Goal: Information Seeking & Learning: Learn about a topic

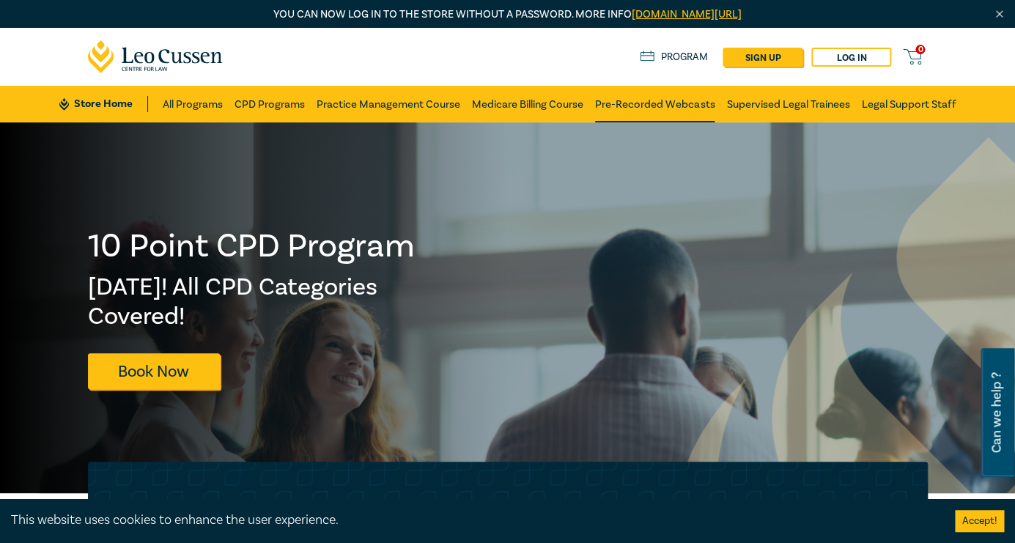
click at [645, 106] on link "Pre-Recorded Webcasts" at bounding box center [654, 104] width 119 height 37
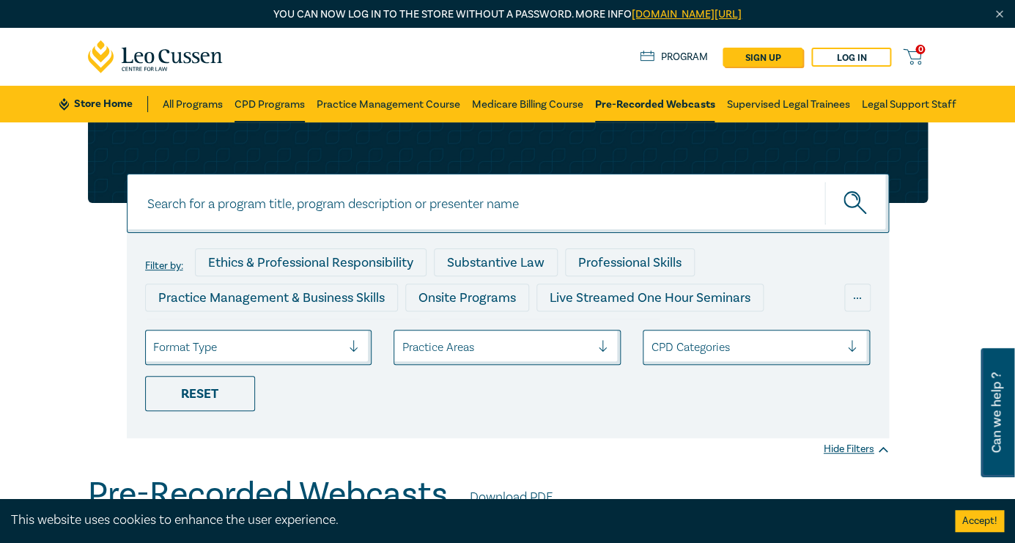
click at [243, 102] on link "CPD Programs" at bounding box center [269, 104] width 70 height 37
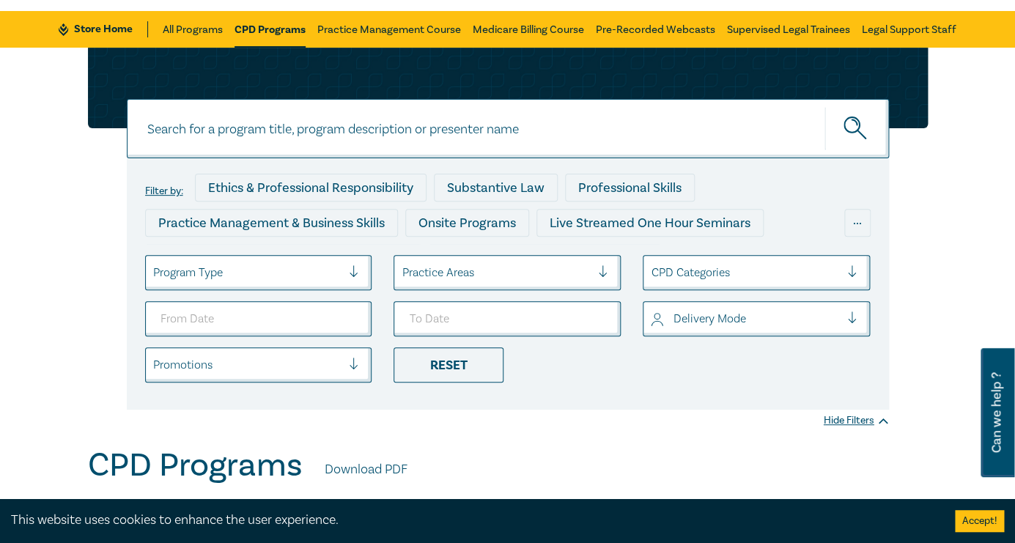
scroll to position [84, 0]
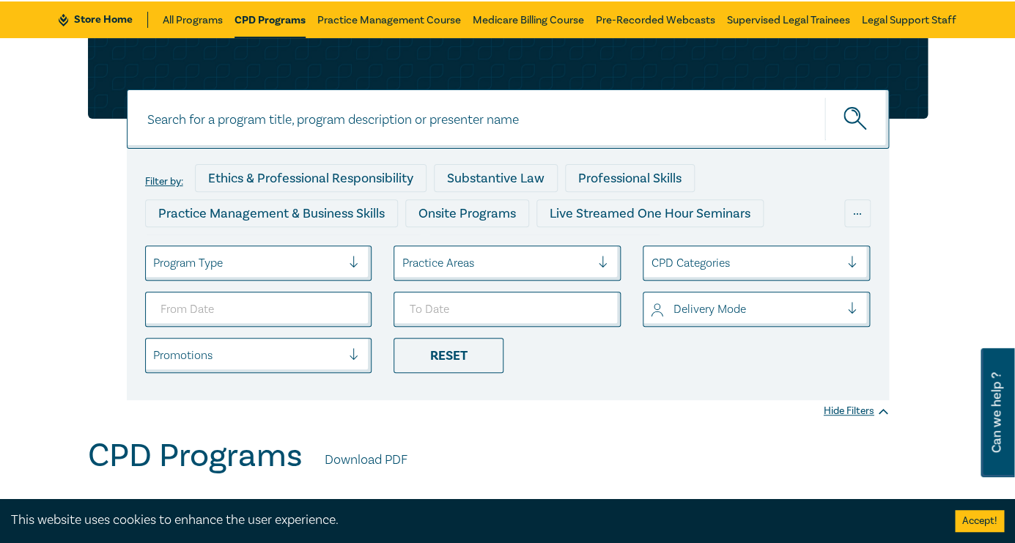
click at [440, 261] on div at bounding box center [496, 263] width 189 height 19
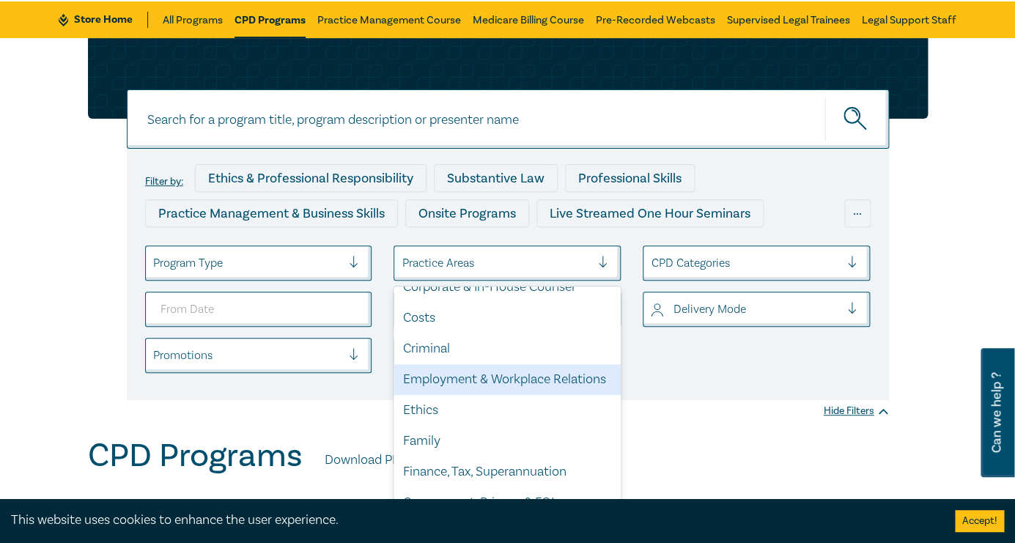
scroll to position [132, 0]
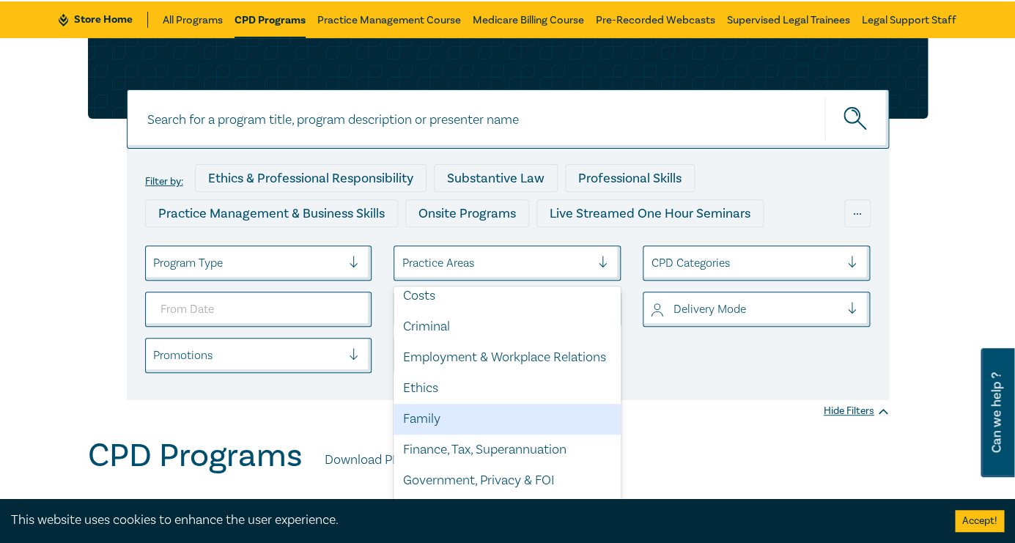
click at [422, 421] on div "Family" at bounding box center [506, 419] width 227 height 31
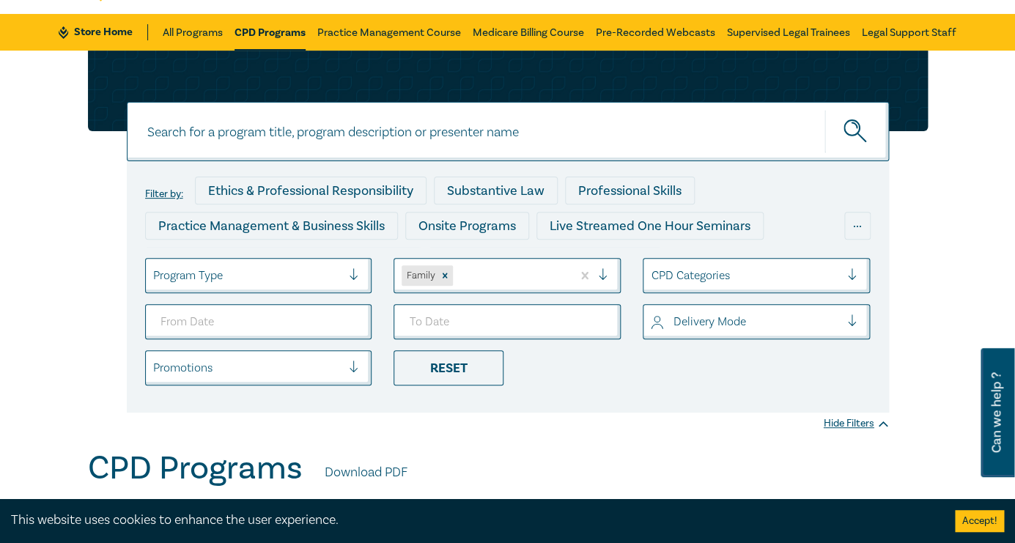
scroll to position [75, 0]
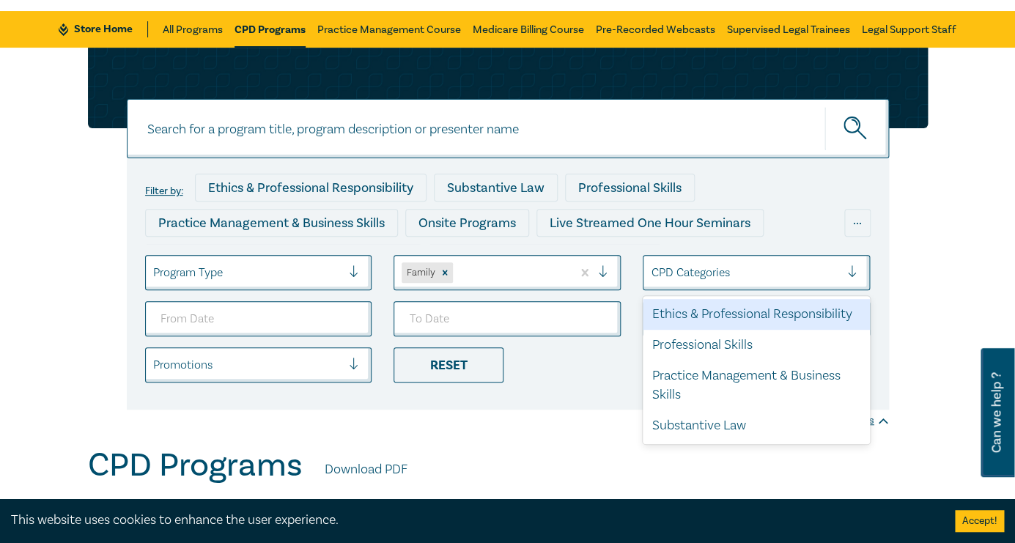
click at [704, 279] on div at bounding box center [745, 272] width 189 height 19
click at [573, 396] on div "Filter by: Ethics & Professional Responsibility Substantive Law Professional Sk…" at bounding box center [508, 283] width 762 height 251
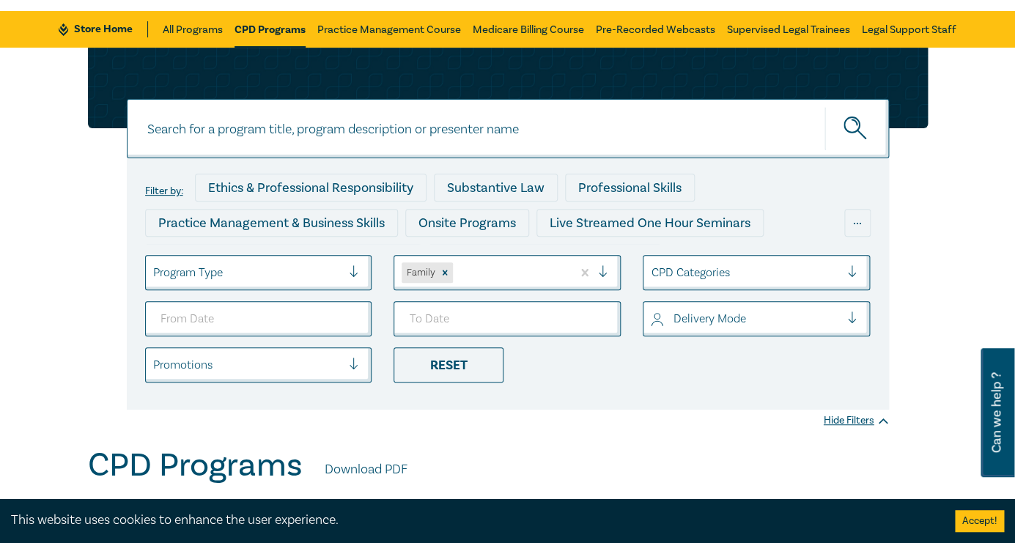
click at [310, 357] on div at bounding box center [247, 364] width 189 height 19
click at [96, 377] on div "Filter by: Ethics & Professional Responsibility Substantive Law Professional Sk…" at bounding box center [507, 229] width 857 height 362
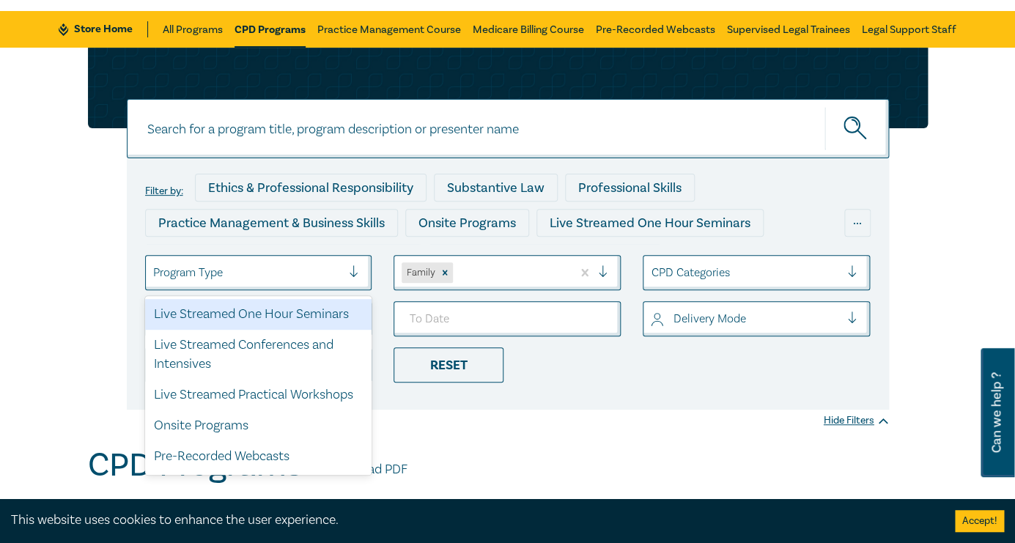
click at [241, 279] on div at bounding box center [247, 272] width 189 height 19
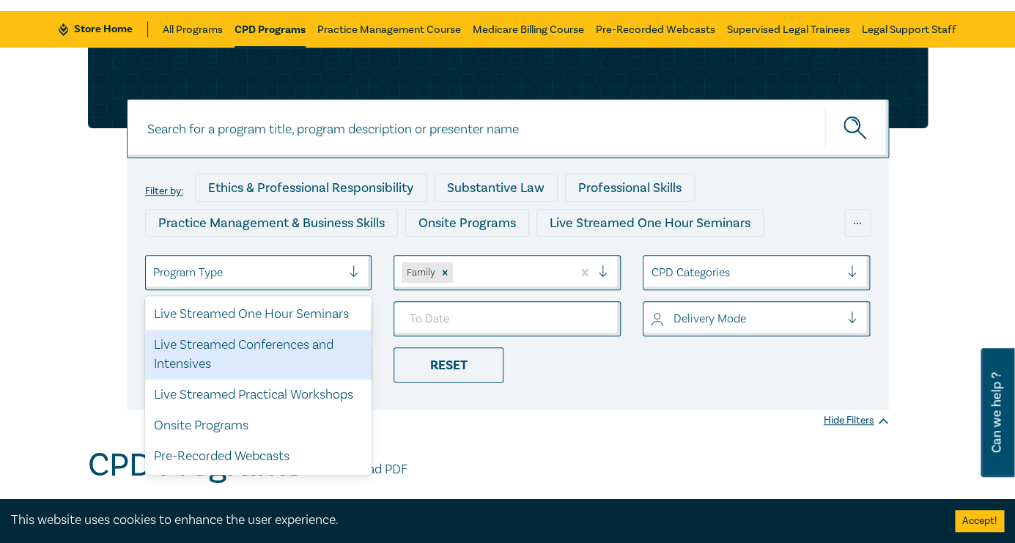
click at [86, 363] on div "Filter by: Ethics & Professional Responsibility Substantive Law Professional Sk…" at bounding box center [507, 229] width 857 height 362
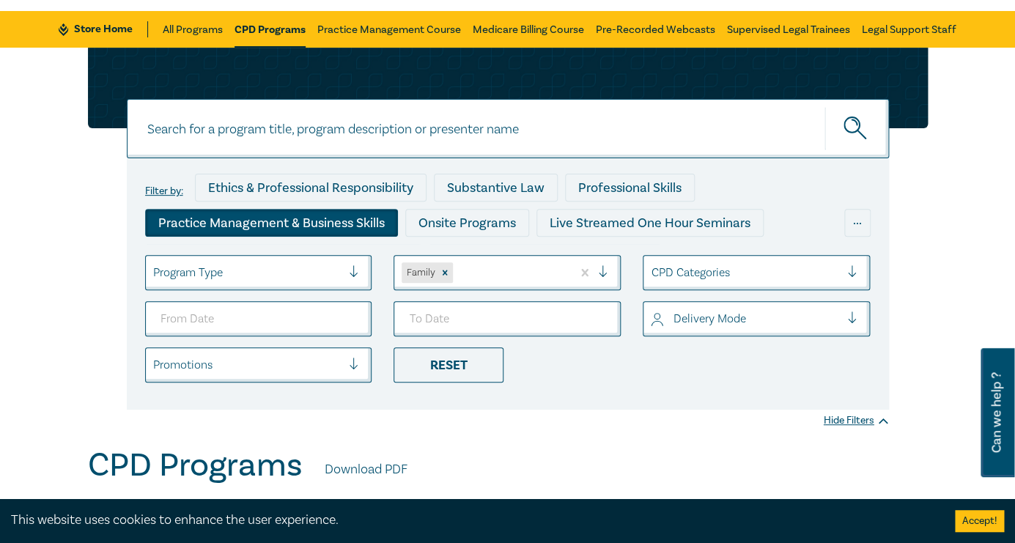
scroll to position [0, 0]
